Goal: Complete application form

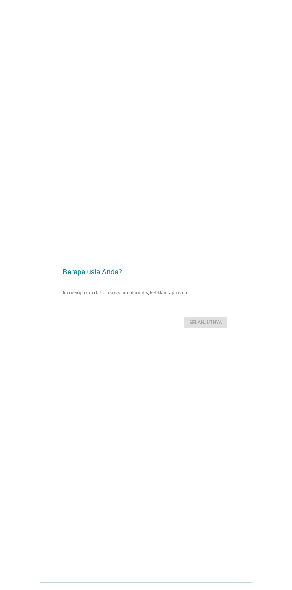
click at [71, 297] on div "Ini merupakan daftar isi secara otomatis, ketikkan apa saja panah_turun_bawah" at bounding box center [146, 293] width 166 height 10
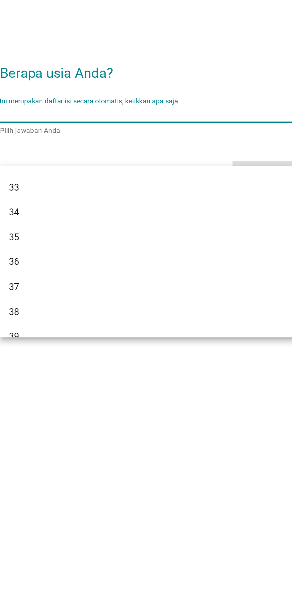
scroll to position [195, 0]
click at [160, 355] on div "35" at bounding box center [139, 354] width 143 height 7
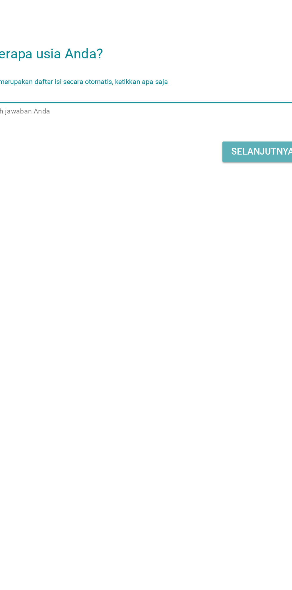
click at [204, 325] on font "Selanjutnya" at bounding box center [205, 323] width 33 height 6
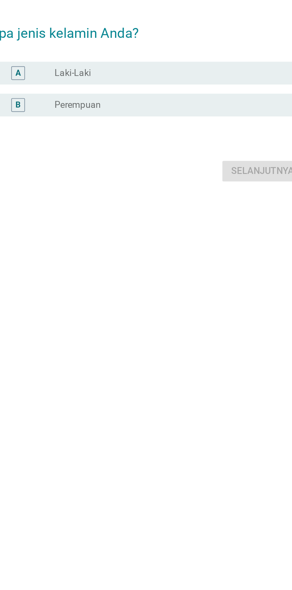
scroll to position [0, 0]
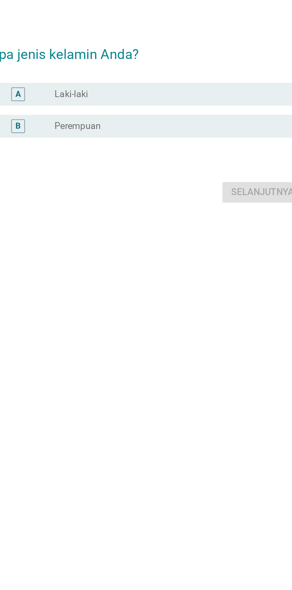
click at [206, 305] on div "B tombol radio tidak dicentang Perempuan" at bounding box center [147, 299] width 162 height 12
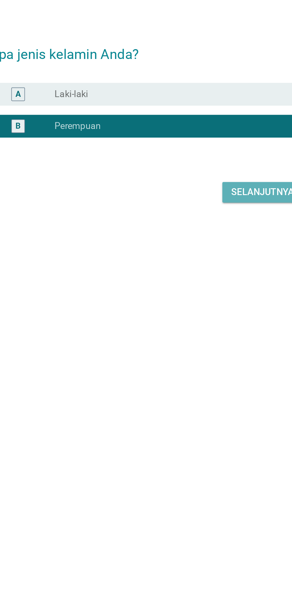
click at [208, 339] on button "Selanjutnya" at bounding box center [205, 333] width 42 height 11
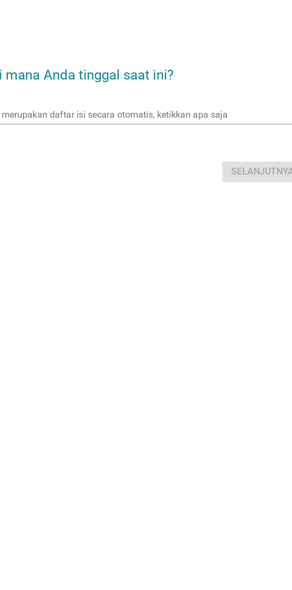
scroll to position [11, 0]
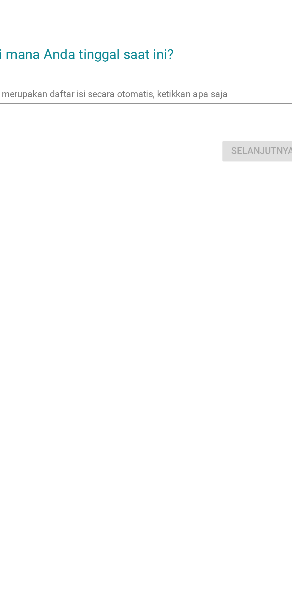
click at [197, 287] on input "Ini merupakan daftar isi secara otomatis, ketikkan apa saja" at bounding box center [142, 282] width 158 height 10
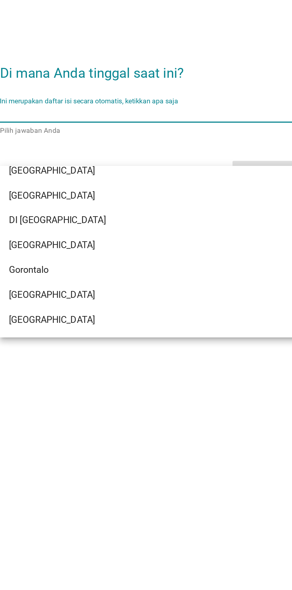
scroll to position [33, 0]
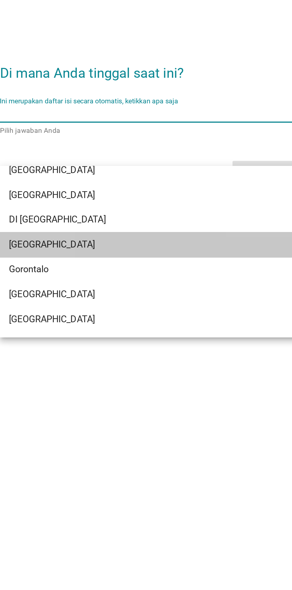
click at [176, 350] on div "[GEOGRAPHIC_DATA]" at bounding box center [139, 350] width 143 height 7
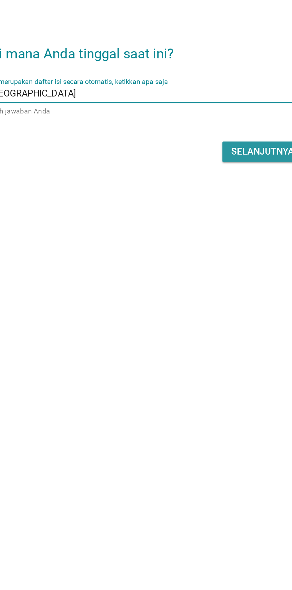
click at [211, 316] on font "Selanjutnya" at bounding box center [205, 312] width 33 height 7
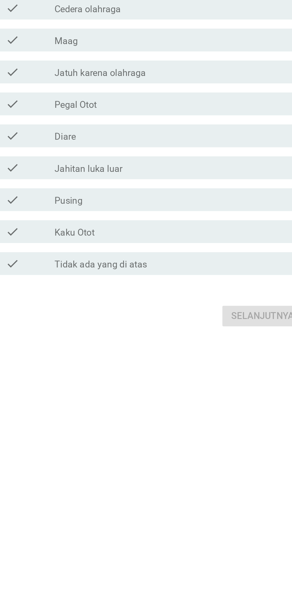
scroll to position [0, 0]
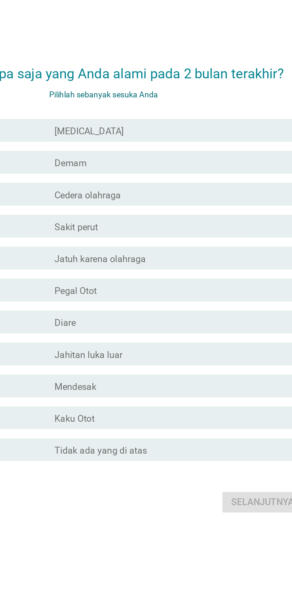
click at [204, 218] on div "garis besar kotak centang kosong [MEDICAL_DATA]" at bounding box center [160, 214] width 127 height 7
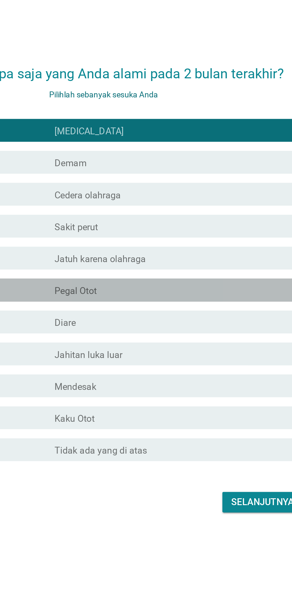
click at [89, 302] on font "memeriksa" at bounding box center [103, 297] width 64 height 7
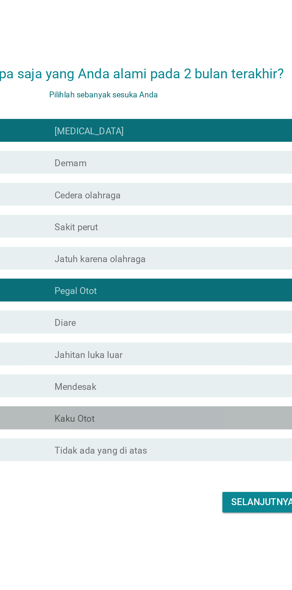
click at [99, 368] on font "Kaku Otot" at bounding box center [107, 365] width 21 height 6
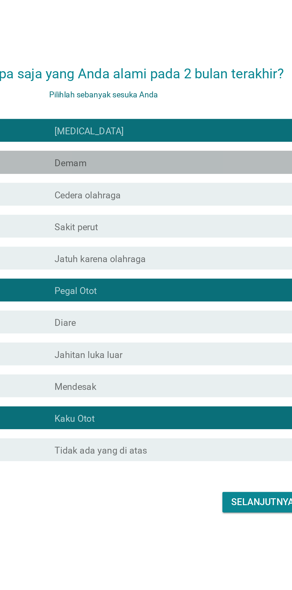
click at [204, 235] on div "garis besar kotak centang kosong Demam" at bounding box center [160, 231] width 127 height 7
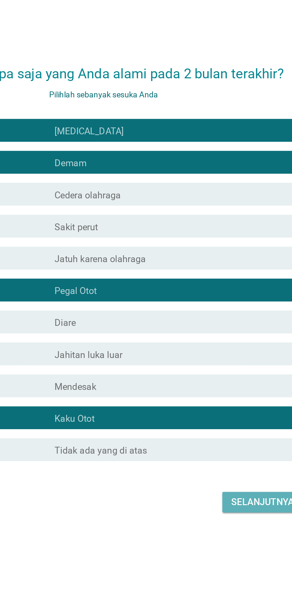
click at [210, 412] on font "Selanjutnya" at bounding box center [205, 409] width 33 height 6
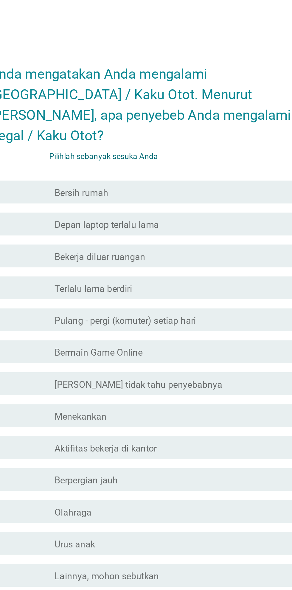
scroll to position [5, 0]
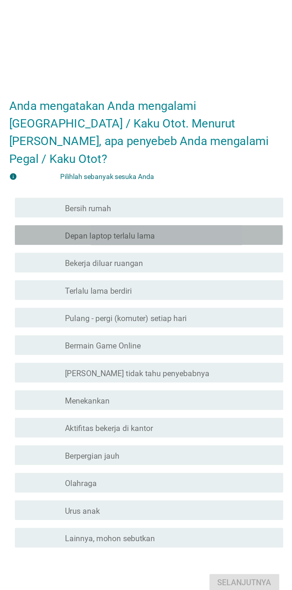
click at [214, 231] on div "memeriksa garis besar kotak centang kosong Depan laptop terlalu lama" at bounding box center [147, 225] width 162 height 12
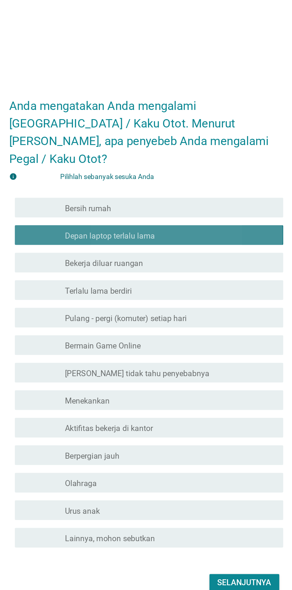
click at [214, 229] on div "garis besar kotak centang kosong Depan laptop terlalu lama" at bounding box center [160, 225] width 127 height 7
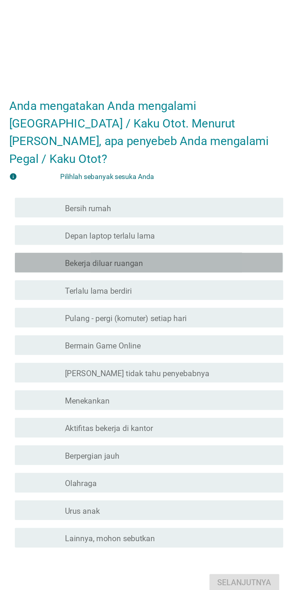
click at [213, 248] on div "memeriksa garis besar kotak centang kosong Bekerja diluar ruangan" at bounding box center [147, 242] width 162 height 12
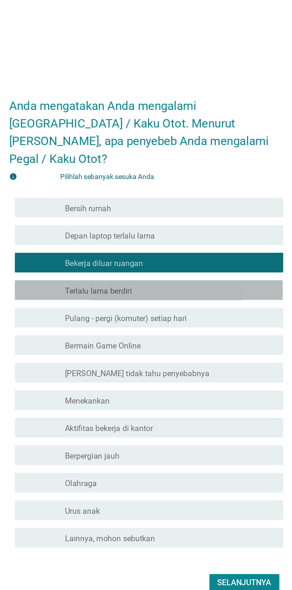
click at [214, 262] on div "garis besar kotak centang kosong Terlalu lama berdiri" at bounding box center [160, 258] width 127 height 7
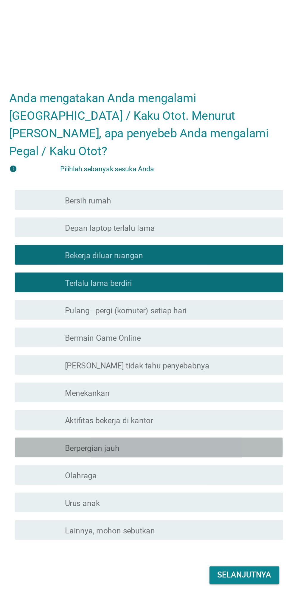
click at [206, 362] on div "garis besar kotak centang kosong Berpergian jauh" at bounding box center [160, 358] width 127 height 7
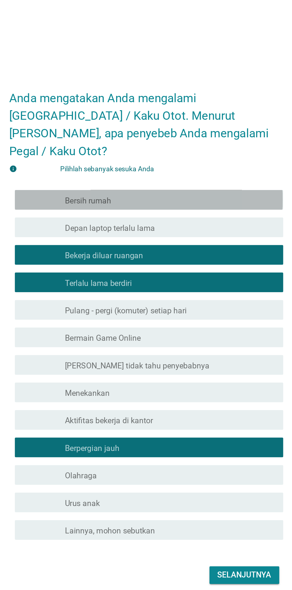
click at [213, 212] on div "garis besar kotak centang kosong Bersih rumah" at bounding box center [160, 208] width 127 height 7
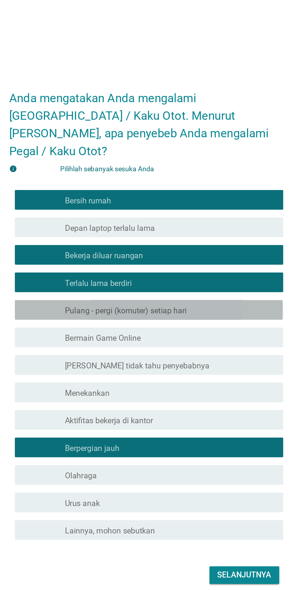
click at [211, 279] on div "garis besar kotak centang kosong Pulang - pergi (komuter) setiap hari" at bounding box center [160, 275] width 127 height 7
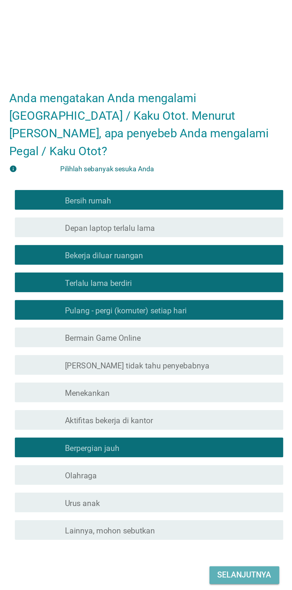
click at [216, 439] on font "Selanjutnya" at bounding box center [205, 436] width 33 height 6
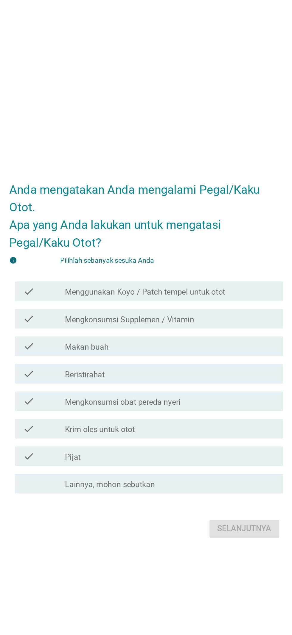
scroll to position [14, 0]
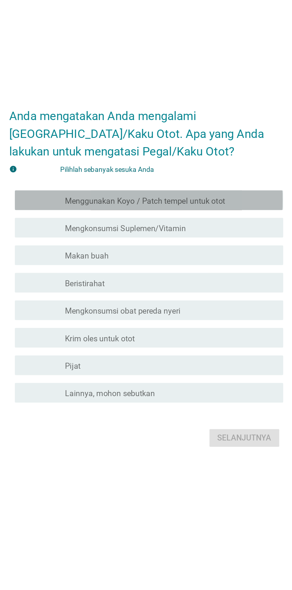
click at [210, 240] on div "garis besar kotak centang kosong Menggunakan Koyo / Patch tempel untuk otot" at bounding box center [160, 236] width 127 height 7
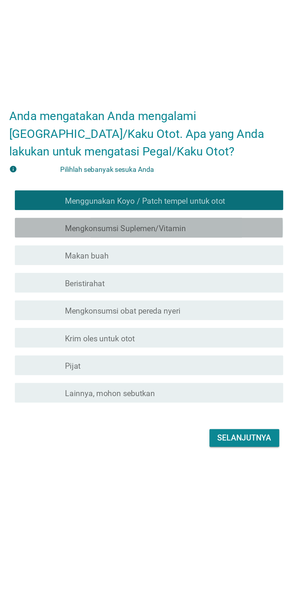
click at [216, 256] on div "garis besar kotak centang kosong Mengkonsumsi Suplemen/Vitamin" at bounding box center [160, 252] width 127 height 7
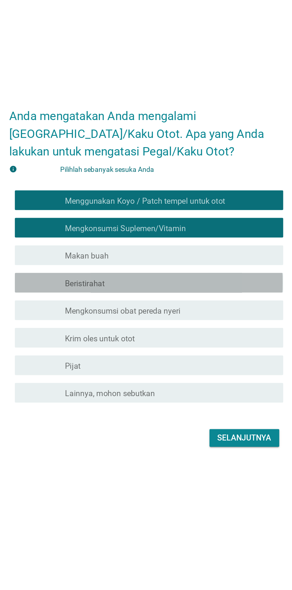
click at [216, 290] on div "garis besar kotak centang kosong Beristirahat" at bounding box center [160, 286] width 127 height 7
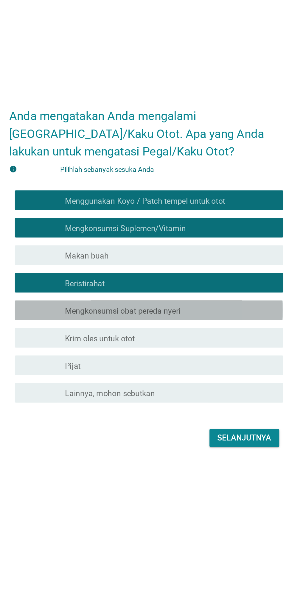
click at [220, 306] on div "garis besar kotak centang kosong Mengkonsumsi obat pereda nyeri" at bounding box center [160, 302] width 127 height 7
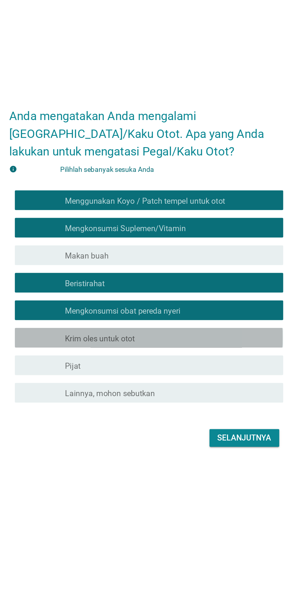
click at [217, 323] on div "garis besar kotak centang kosong Krim oles untuk otot" at bounding box center [160, 319] width 127 height 7
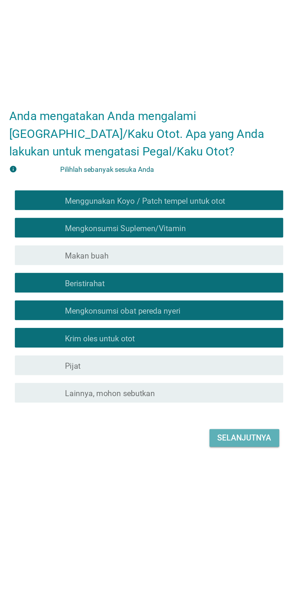
click at [208, 383] on font "Selanjutnya" at bounding box center [205, 380] width 33 height 6
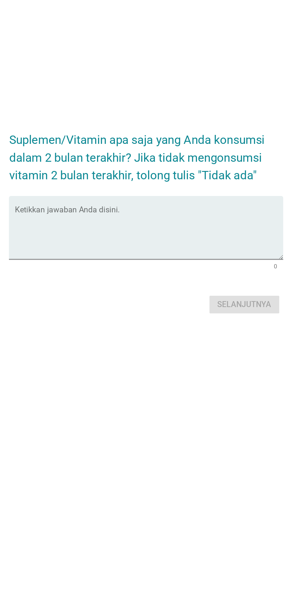
click at [199, 305] on textarea "Ketikkan jawaban Anda disini." at bounding box center [147, 289] width 162 height 31
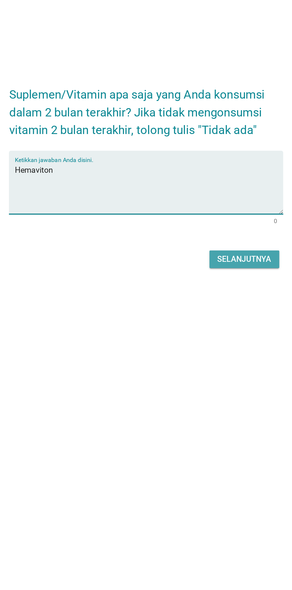
type textarea "Hemaviton"
click at [209, 335] on font "Selanjutnya" at bounding box center [205, 333] width 33 height 6
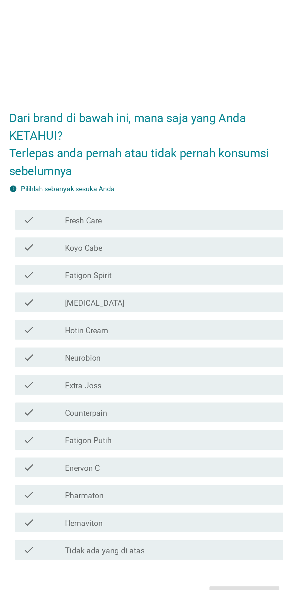
scroll to position [5, 0]
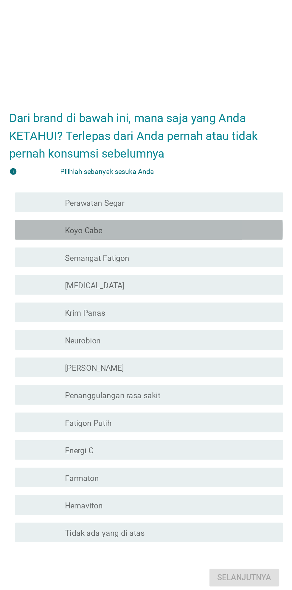
click at [204, 226] on div "memeriksa garis besar kotak centang kosong Koyo Cabe" at bounding box center [147, 220] width 162 height 12
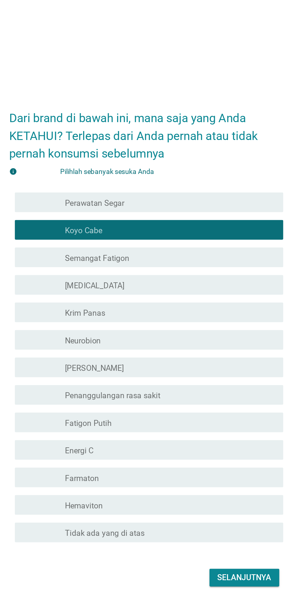
scroll to position [0, 0]
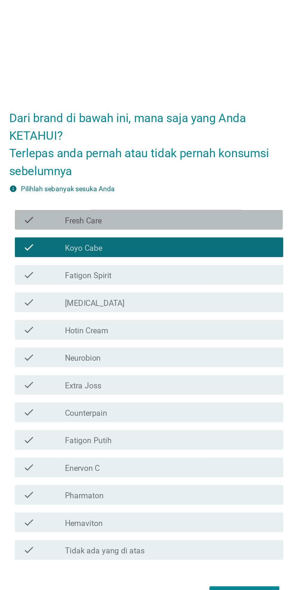
click at [208, 218] on div "check_box_outline_blank Fresh Care" at bounding box center [160, 214] width 127 height 7
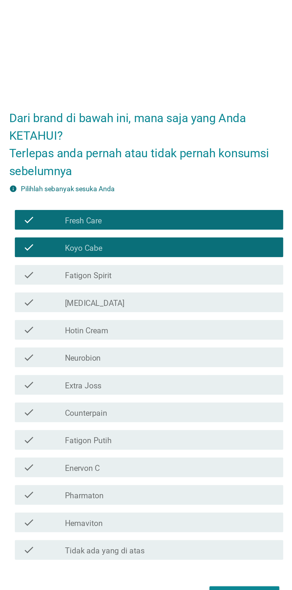
click at [205, 253] on div "check check_box_outline_blank Fatigon Spirit" at bounding box center [147, 247] width 162 height 12
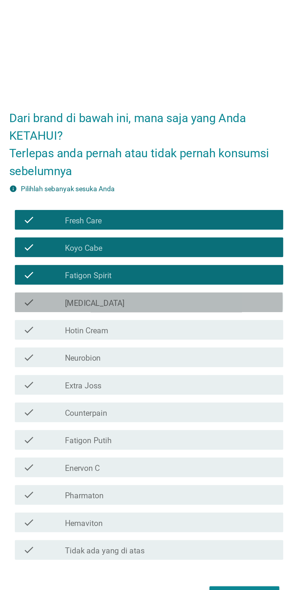
click at [205, 270] on div "check check_box_outline_blank [MEDICAL_DATA]" at bounding box center [147, 264] width 162 height 12
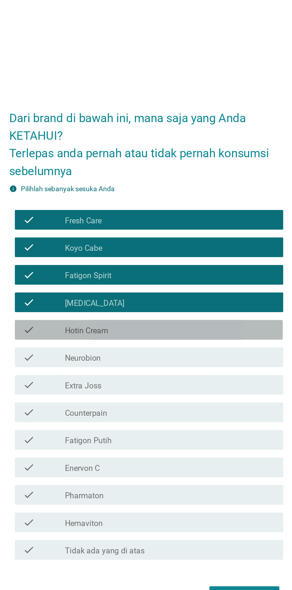
click at [203, 284] on div "check_box_outline_blank Hotin Cream" at bounding box center [160, 280] width 127 height 7
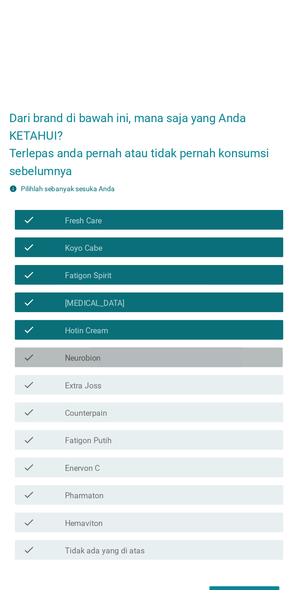
click at [199, 301] on div "check_box_outline_blank Neurobion" at bounding box center [160, 297] width 127 height 7
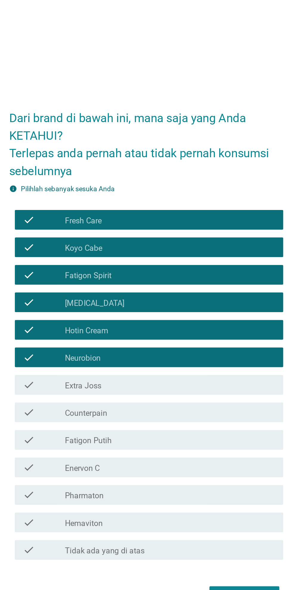
click at [197, 320] on div "check check_box_outline_blank Extra Joss" at bounding box center [147, 314] width 162 height 12
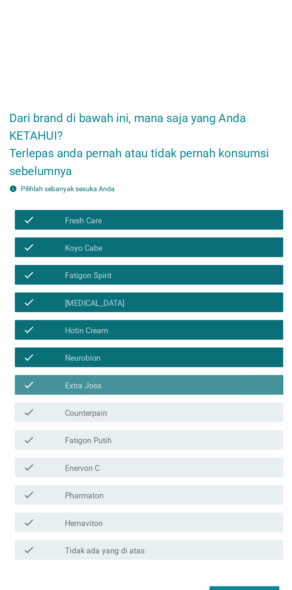
click at [199, 320] on div "check check_box_outline_blank Extra Joss" at bounding box center [147, 314] width 162 height 12
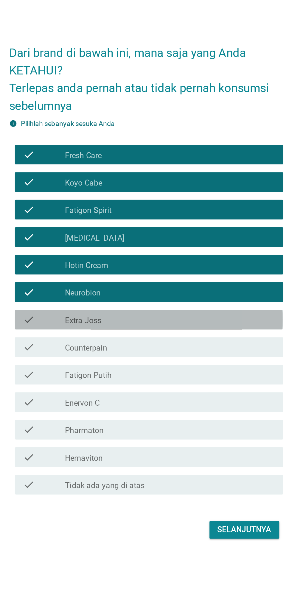
click at [202, 318] on div "check_box_outline_blank Extra Joss" at bounding box center [160, 314] width 127 height 7
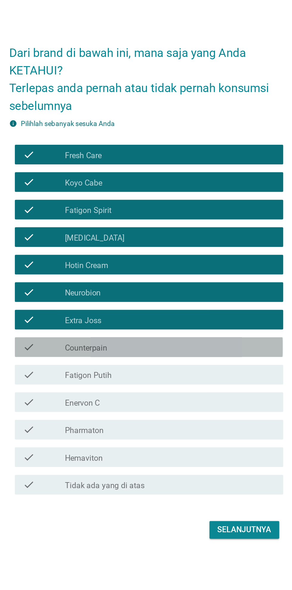
click at [200, 334] on div "check_box_outline_blank Counterpain" at bounding box center [160, 330] width 127 height 7
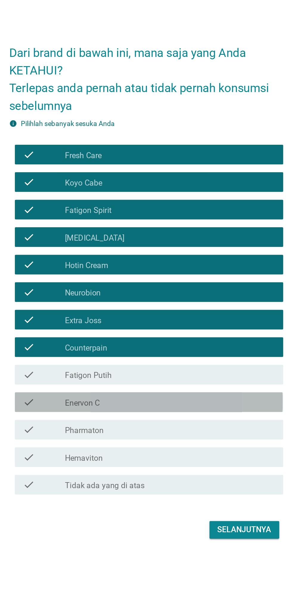
click at [195, 368] on div "check_box_outline_blank Enervon C" at bounding box center [160, 364] width 127 height 7
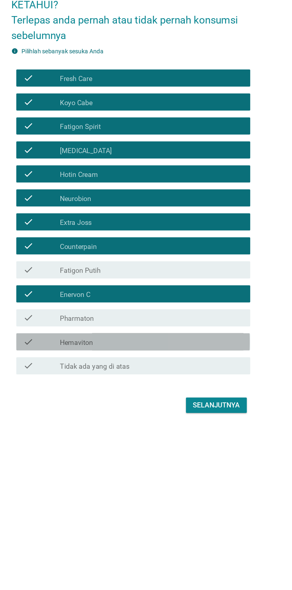
click at [210, 401] on div "check_box_outline_blank Hemaviton" at bounding box center [160, 397] width 127 height 7
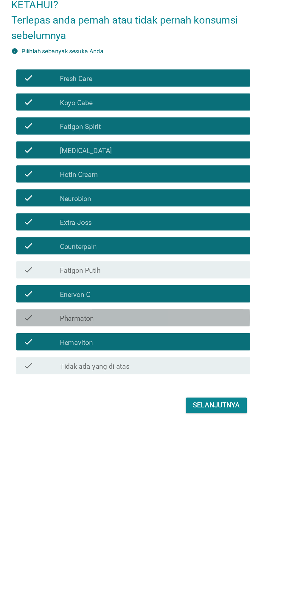
click at [214, 384] on div "check_box_outline_blank Pharmaton" at bounding box center [160, 380] width 127 height 7
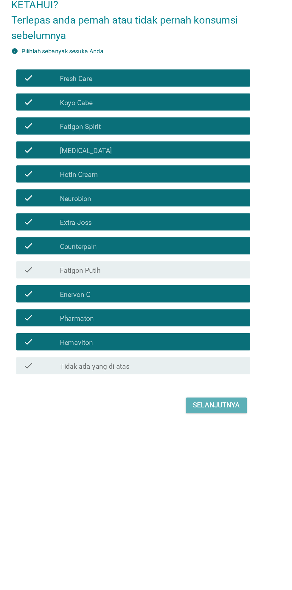
click at [215, 445] on div "Selanjutnya" at bounding box center [205, 441] width 33 height 7
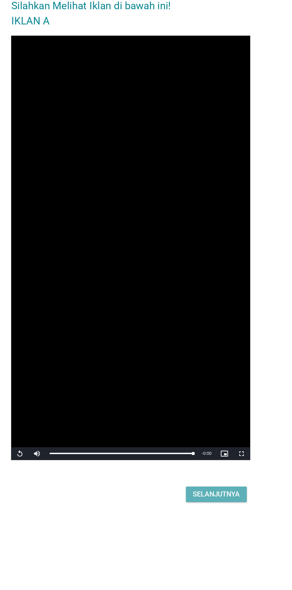
click at [216, 470] on div "Selanjutnya" at bounding box center [205, 466] width 33 height 7
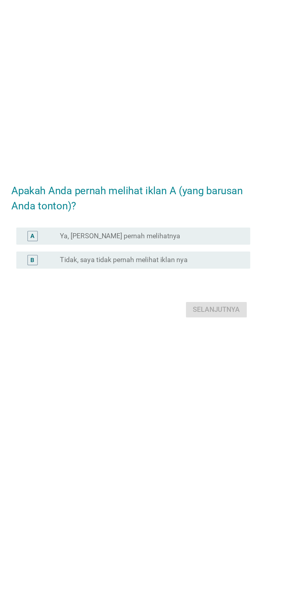
scroll to position [60, 0]
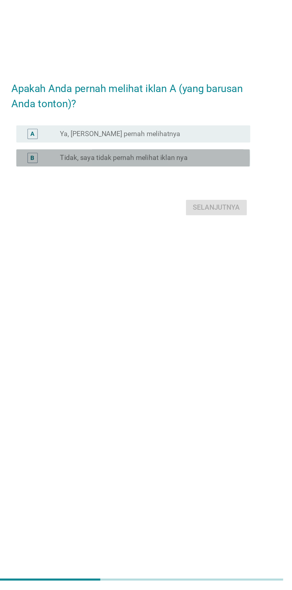
click at [216, 286] on div "radio_button_unchecked Tidak, saya tidak pernah melihat iklan nya" at bounding box center [158, 289] width 123 height 6
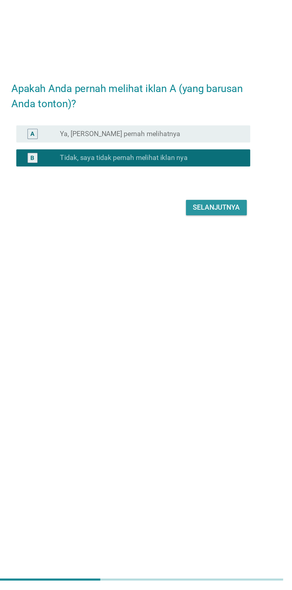
click at [217, 320] on div "Selanjutnya" at bounding box center [205, 323] width 33 height 7
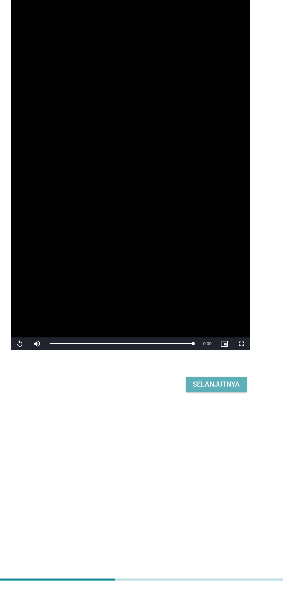
click at [216, 443] on div "Selanjutnya" at bounding box center [205, 446] width 33 height 7
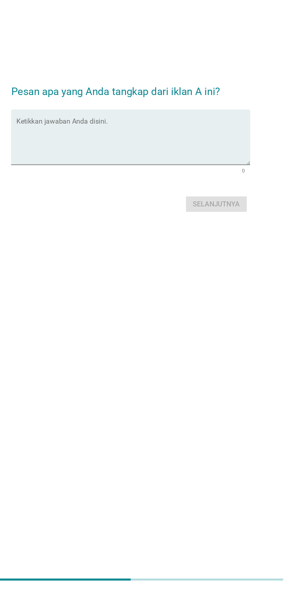
scroll to position [0, 0]
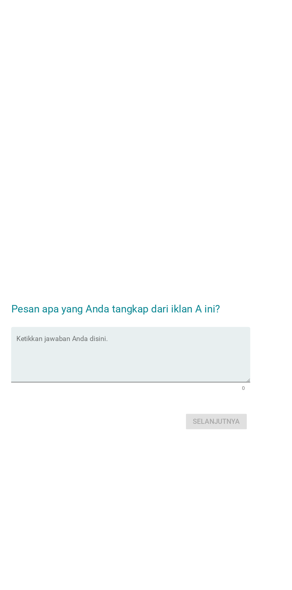
click at [95, 309] on textarea "Ketikkan jawaban Anda disini." at bounding box center [147, 293] width 162 height 31
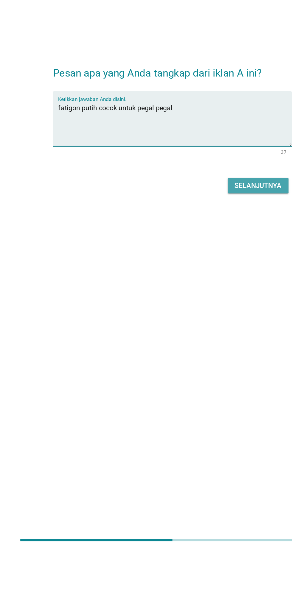
type textarea "fatigon putih cocok untuk pegal pegal"
click at [208, 340] on div "Selanjutnya" at bounding box center [205, 336] width 33 height 7
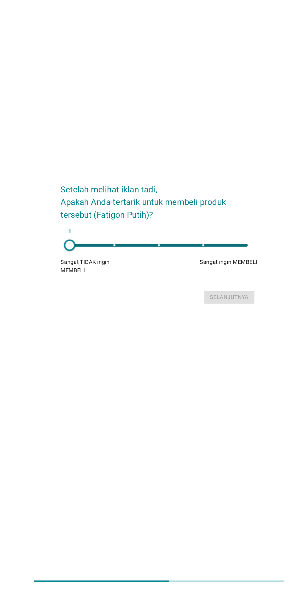
click at [196, 300] on div "1" at bounding box center [146, 298] width 150 height 2
type input "4"
click at [211, 346] on div "Selanjutnya" at bounding box center [205, 342] width 33 height 7
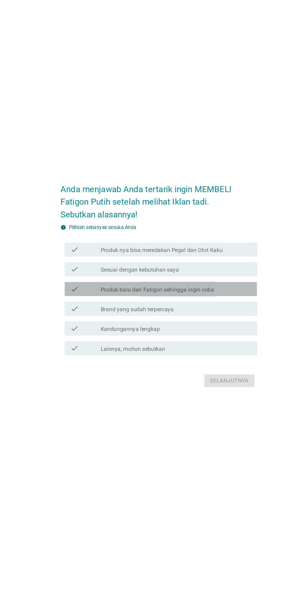
click at [217, 304] on div "check_box_outline_blank Produk baru dari Fatigon sehingga ingin coba" at bounding box center [160, 300] width 127 height 7
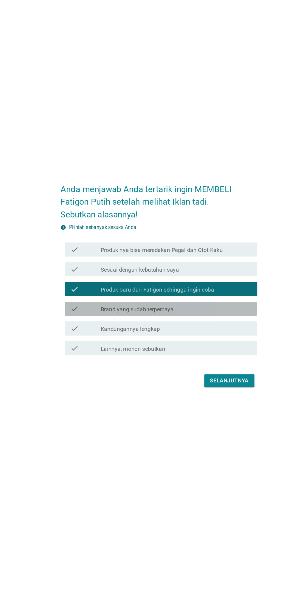
click at [212, 321] on div "check_box_outline_blank Brand yang sudah terpercaya" at bounding box center [160, 317] width 127 height 7
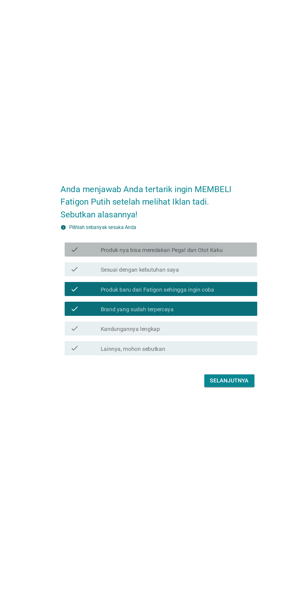
click at [216, 271] on div "check_box_outline_blank Produk nya bisa meredakan Pegal dan Otot Kaku" at bounding box center [160, 267] width 127 height 7
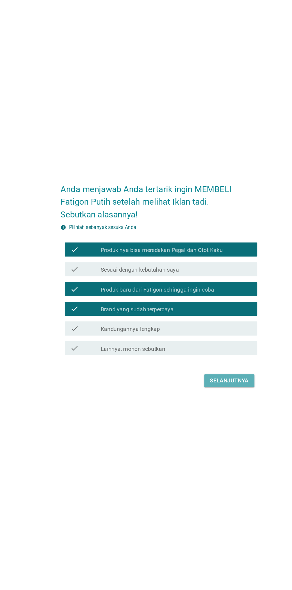
click at [215, 381] on div "Selanjutnya" at bounding box center [205, 377] width 33 height 7
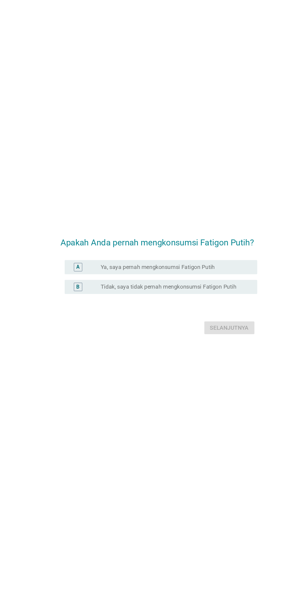
scroll to position [45, 0]
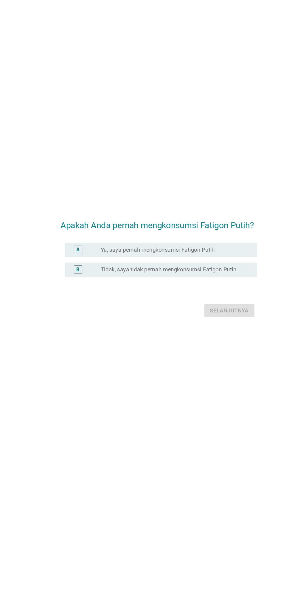
click at [210, 281] on label "Tidak, saya tidak pernah mengkonsumsi Fatigon Putih" at bounding box center [154, 284] width 115 height 6
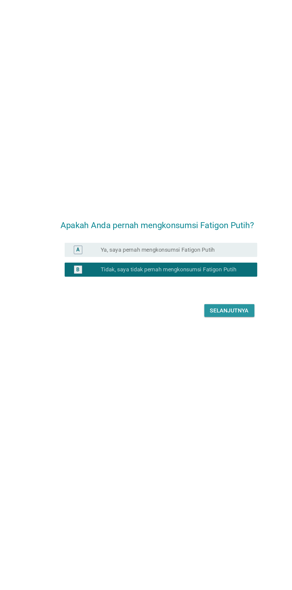
click at [213, 316] on button "Selanjutnya" at bounding box center [205, 318] width 42 height 11
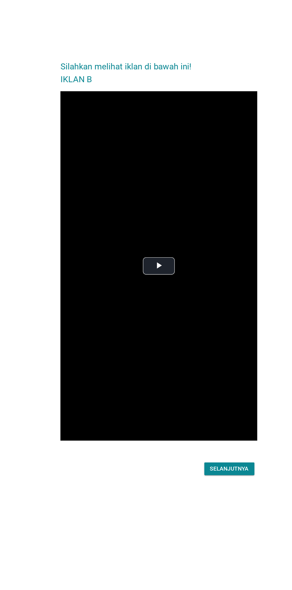
scroll to position [0, 0]
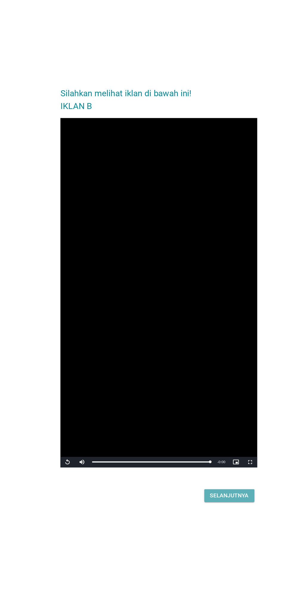
click at [213, 472] on button "Selanjutnya" at bounding box center [205, 467] width 42 height 11
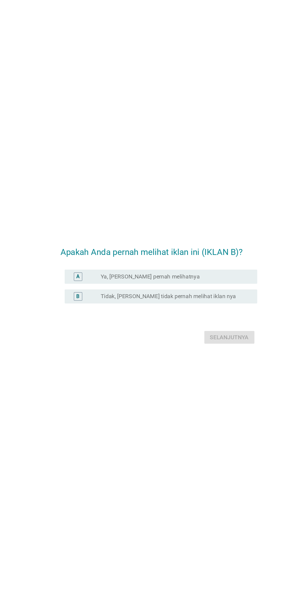
scroll to position [14, 0]
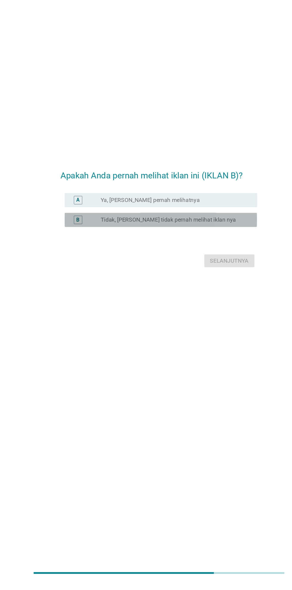
click at [214, 287] on div "radio_button_unchecked Tidak, [PERSON_NAME] tidak pernah melihat iklan nya" at bounding box center [158, 284] width 123 height 6
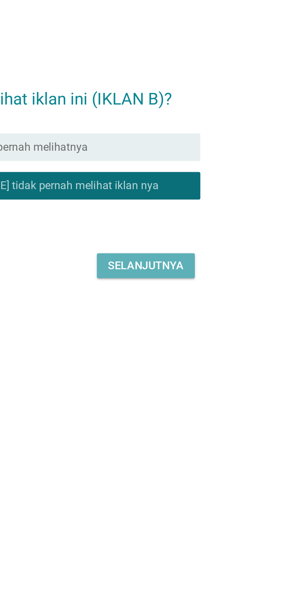
click at [222, 324] on button "Selanjutnya" at bounding box center [205, 319] width 42 height 11
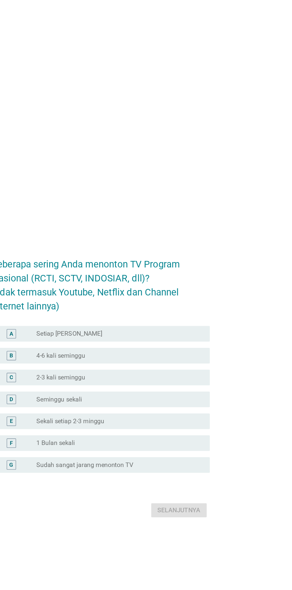
scroll to position [0, 0]
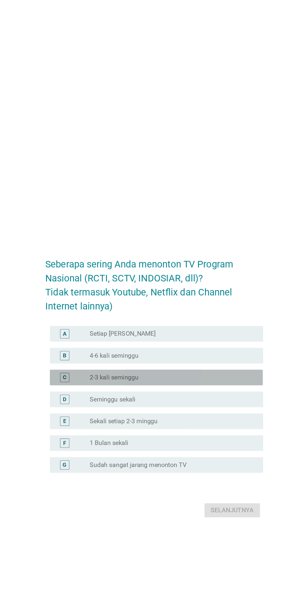
click at [200, 293] on div "radio_button_unchecked 2-3 kali seminggu" at bounding box center [158, 290] width 123 height 6
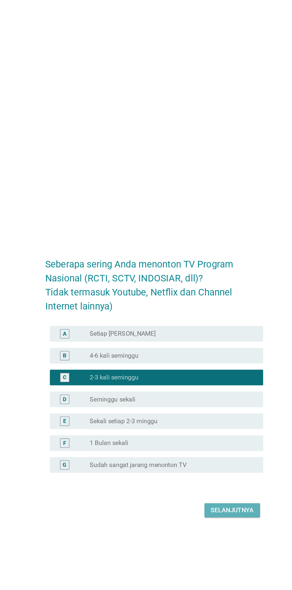
click at [210, 395] on div "Selanjutnya" at bounding box center [205, 390] width 33 height 7
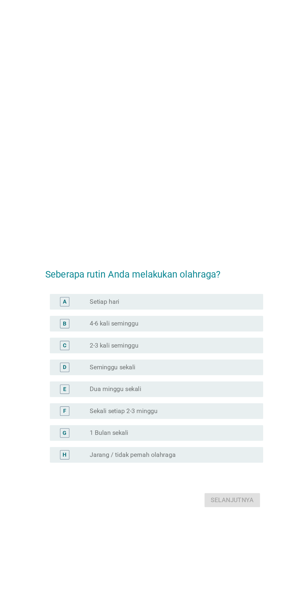
scroll to position [6, 0]
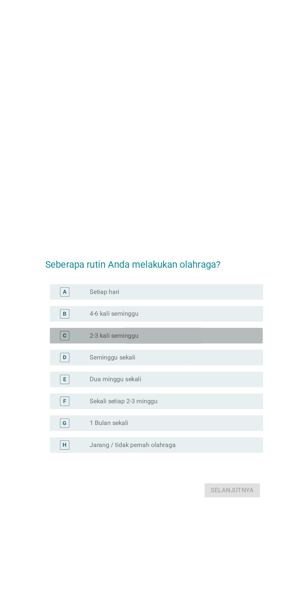
click at [212, 262] on div "radio_button_unchecked 2-3 kali seminggu" at bounding box center [158, 259] width 123 height 6
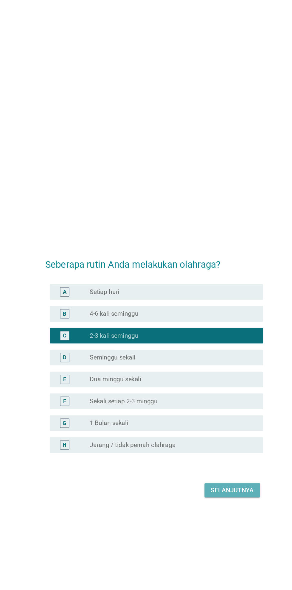
click at [217, 381] on div "Selanjutnya" at bounding box center [205, 377] width 33 height 7
